Goal: Transaction & Acquisition: Book appointment/travel/reservation

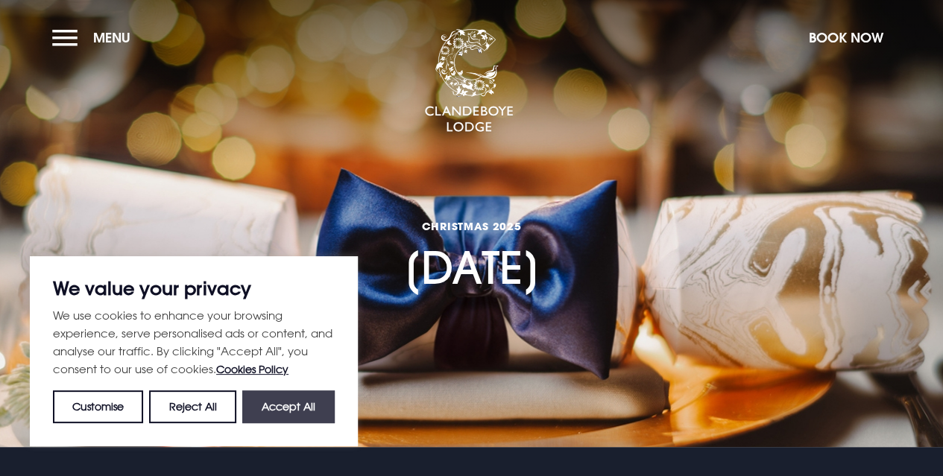
click at [277, 408] on button "Accept All" at bounding box center [288, 407] width 92 height 33
checkbox input "true"
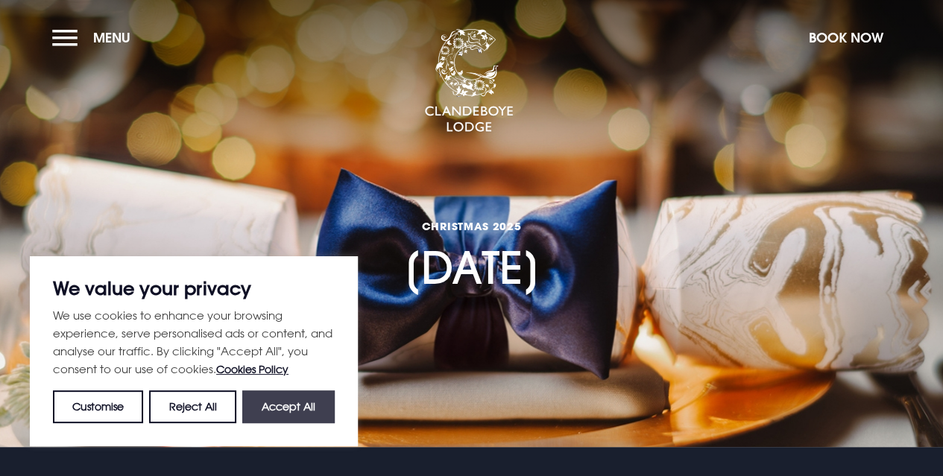
checkbox input "true"
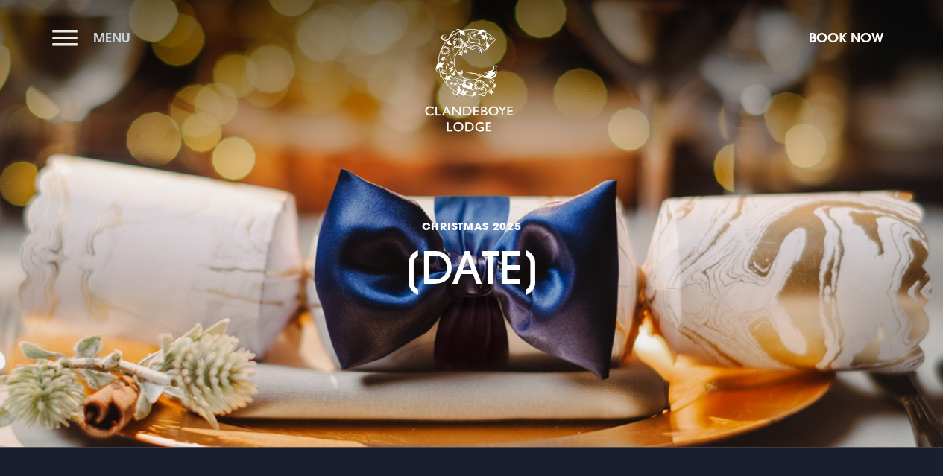
click at [63, 42] on button "Menu" at bounding box center [95, 38] width 86 height 32
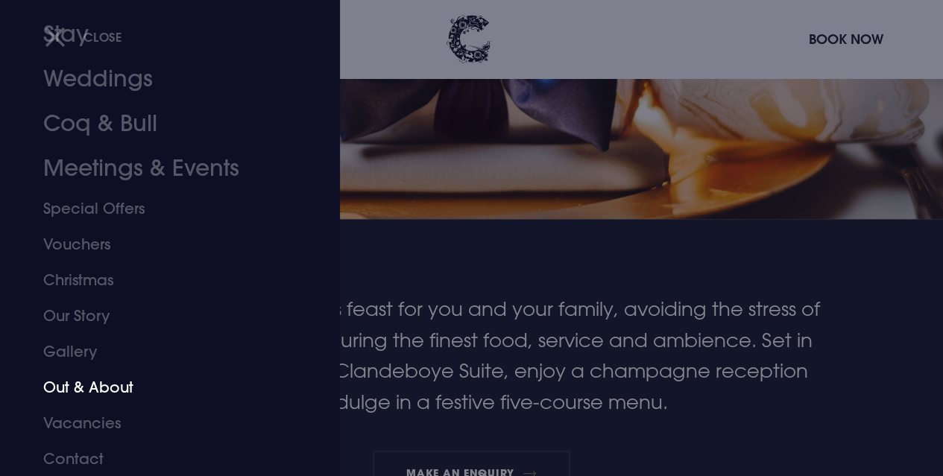
scroll to position [298, 0]
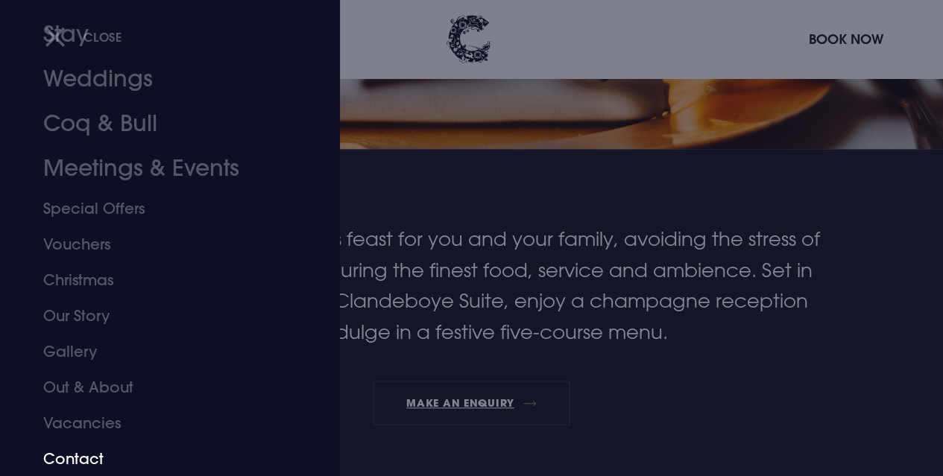
click at [75, 449] on link "Contact" at bounding box center [159, 459] width 233 height 36
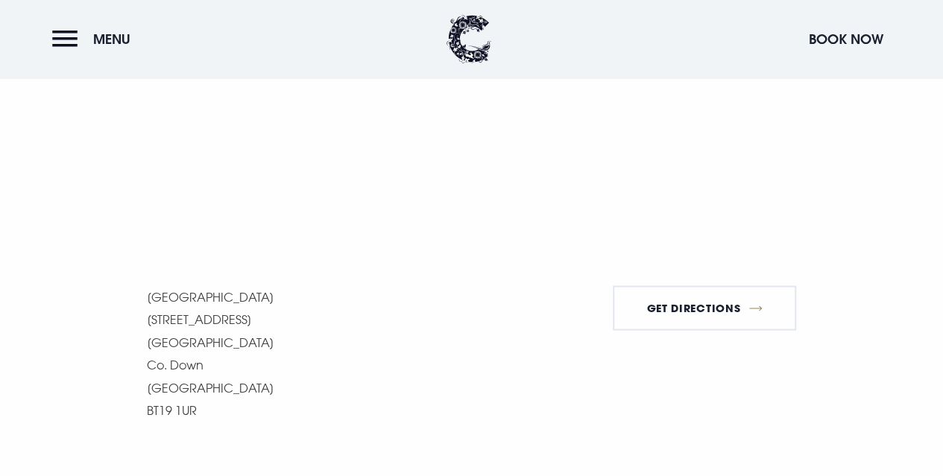
scroll to position [1193, 0]
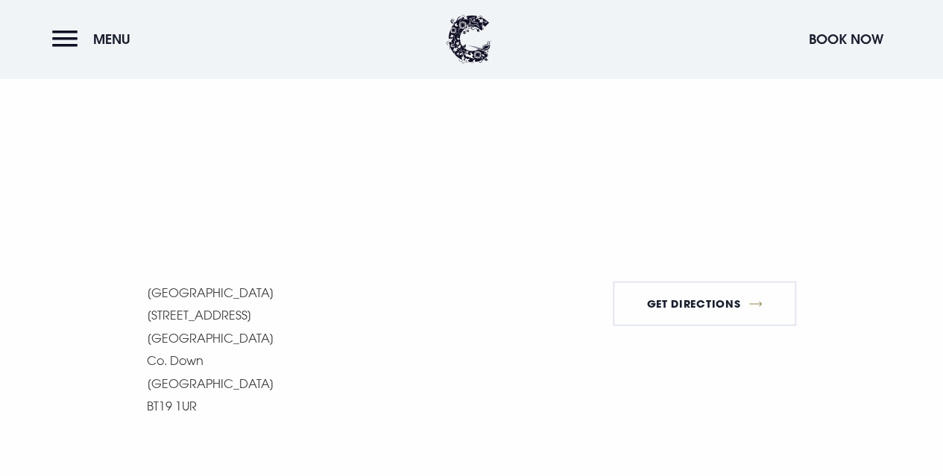
drag, startPoint x: 145, startPoint y: 291, endPoint x: 294, endPoint y: 292, distance: 149.8
click at [294, 292] on div "Getting here We are only 15 minutes from Belfast and a stone's throw from Bango…" at bounding box center [471, 50] width 753 height 734
copy p "Clandeboye Lodge Hotel"
click at [55, 38] on button "Menu" at bounding box center [95, 39] width 86 height 32
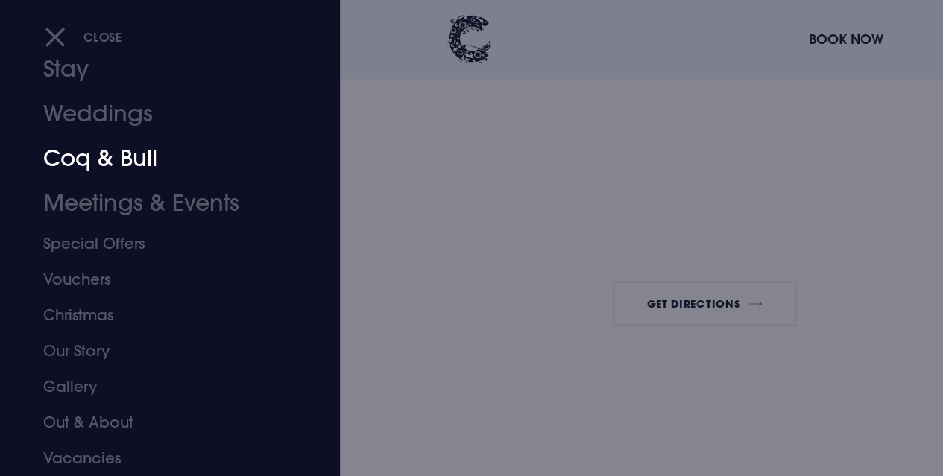
scroll to position [83, 0]
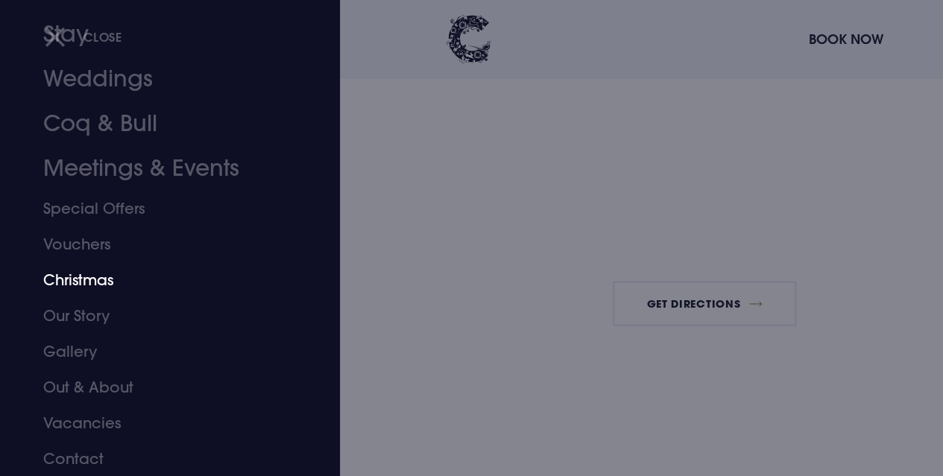
click at [76, 283] on link "Christmas" at bounding box center [159, 280] width 233 height 36
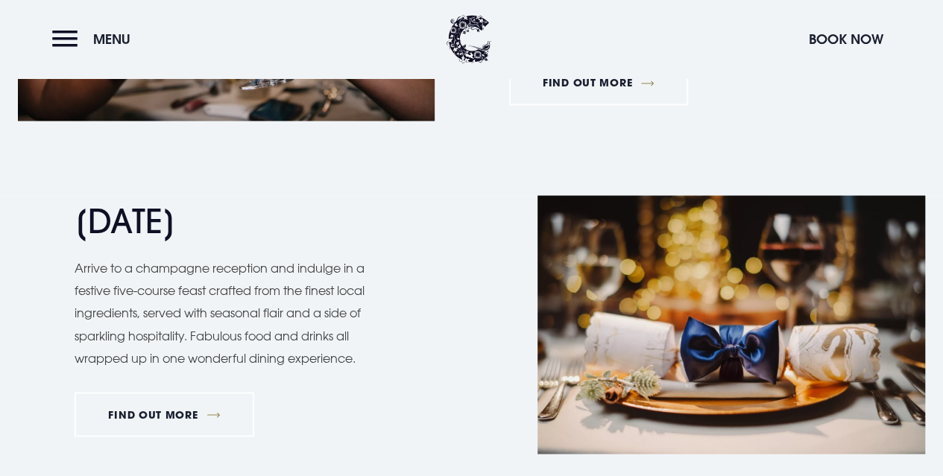
scroll to position [1342, 0]
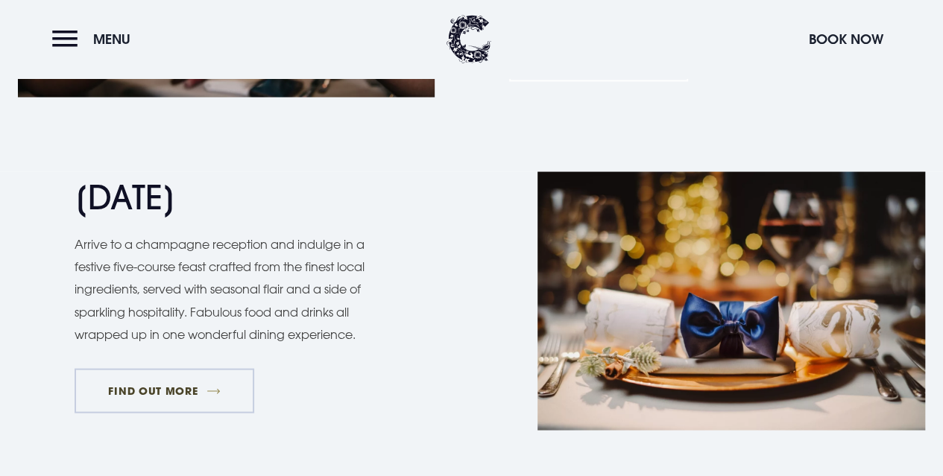
click at [142, 391] on link "FIND OUT MORE" at bounding box center [165, 390] width 180 height 45
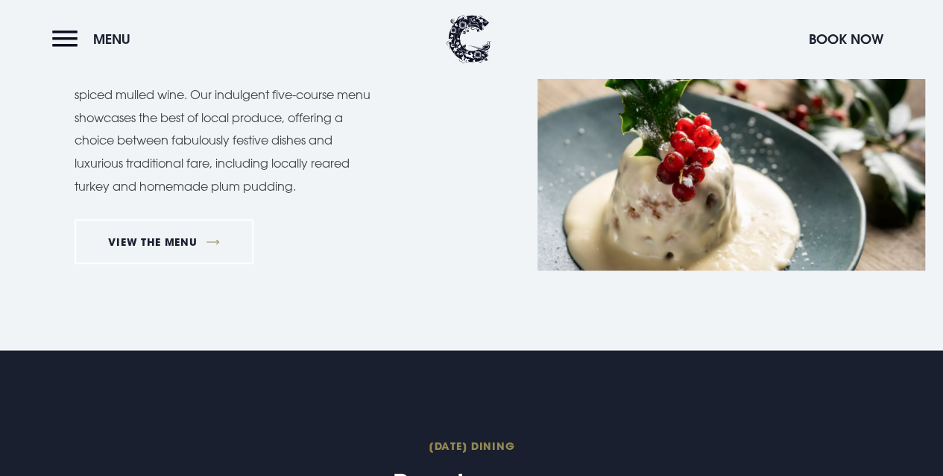
scroll to position [1118, 0]
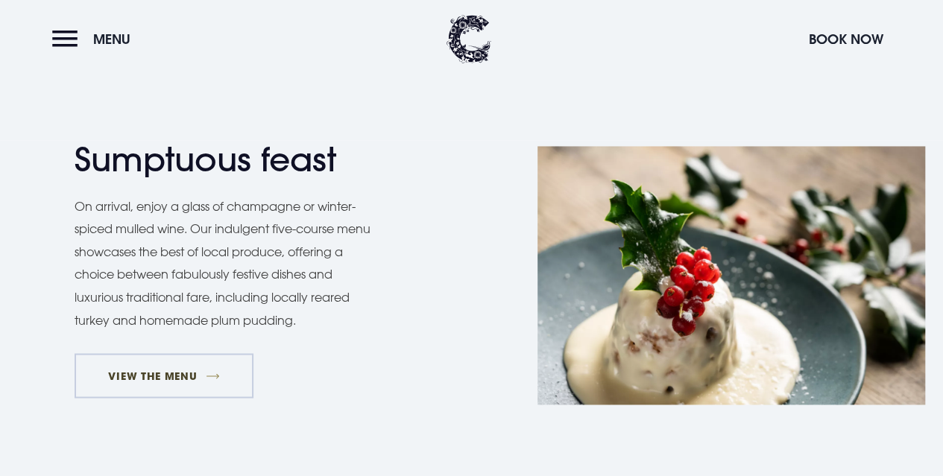
click at [154, 372] on link "VIEW THE MENU" at bounding box center [164, 375] width 179 height 45
